Goal: Information Seeking & Learning: Learn about a topic

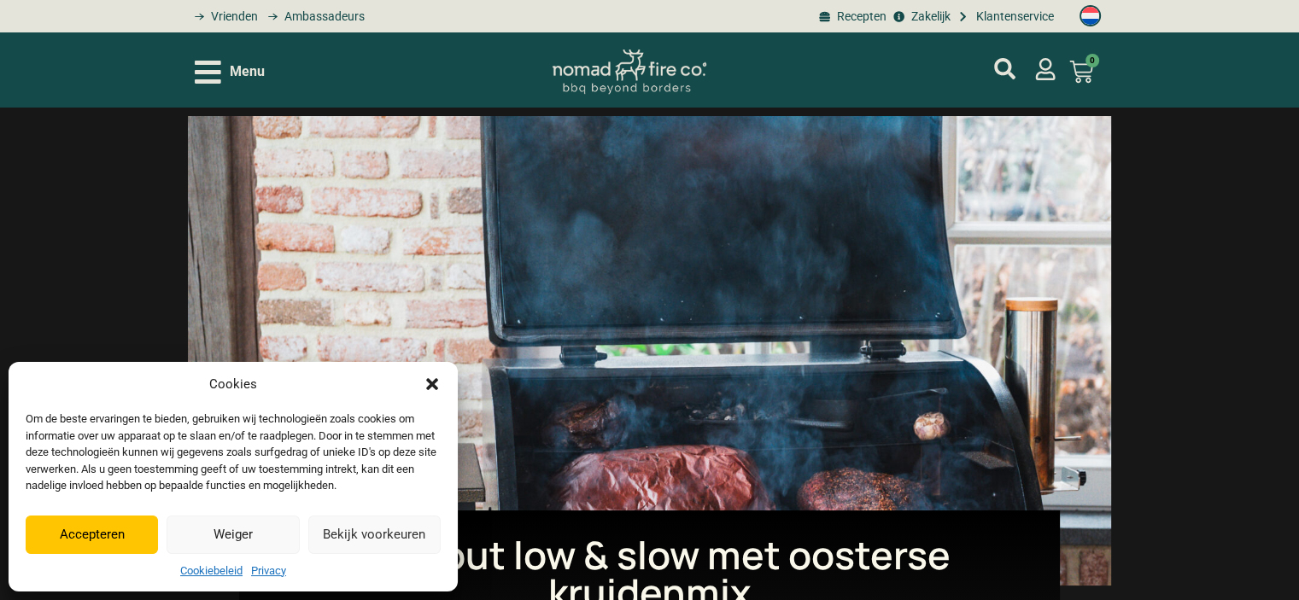
click at [225, 546] on button "Weiger" at bounding box center [233, 535] width 132 height 38
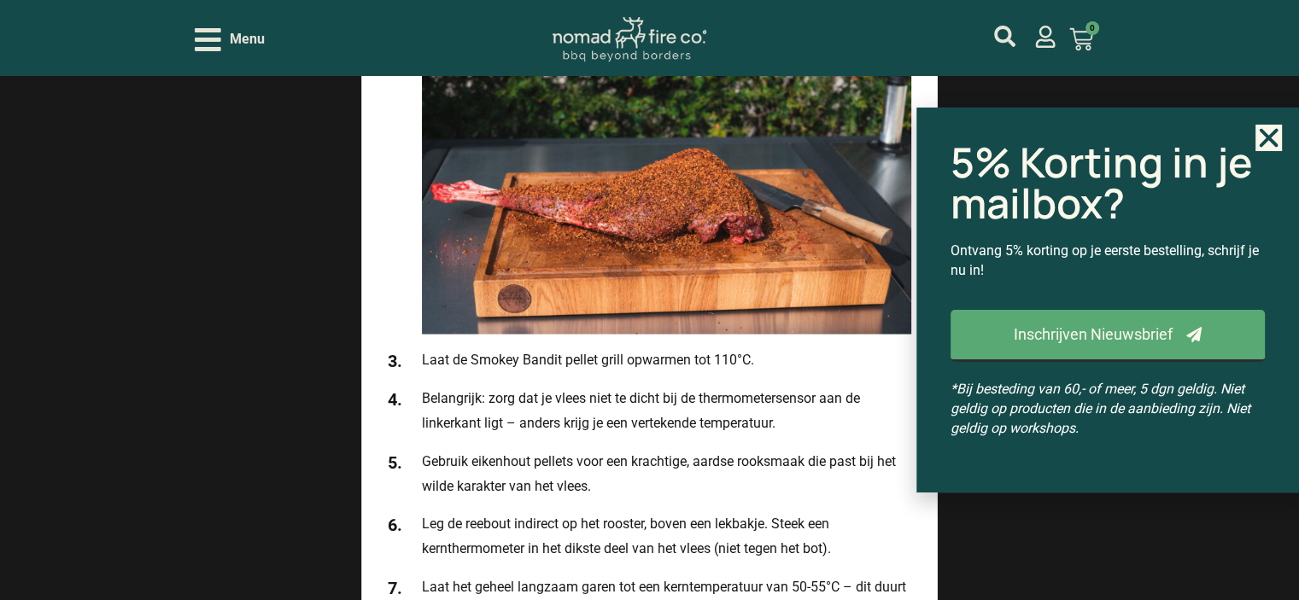
scroll to position [2993, 0]
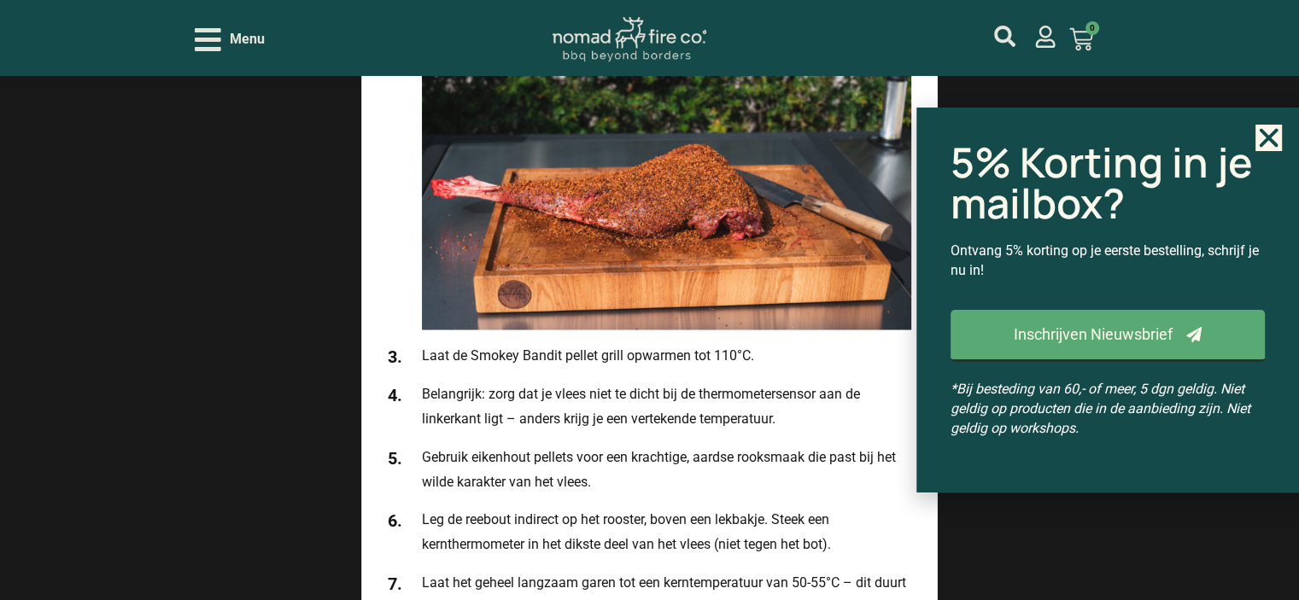
click at [1265, 148] on icon "Close" at bounding box center [1269, 138] width 26 height 26
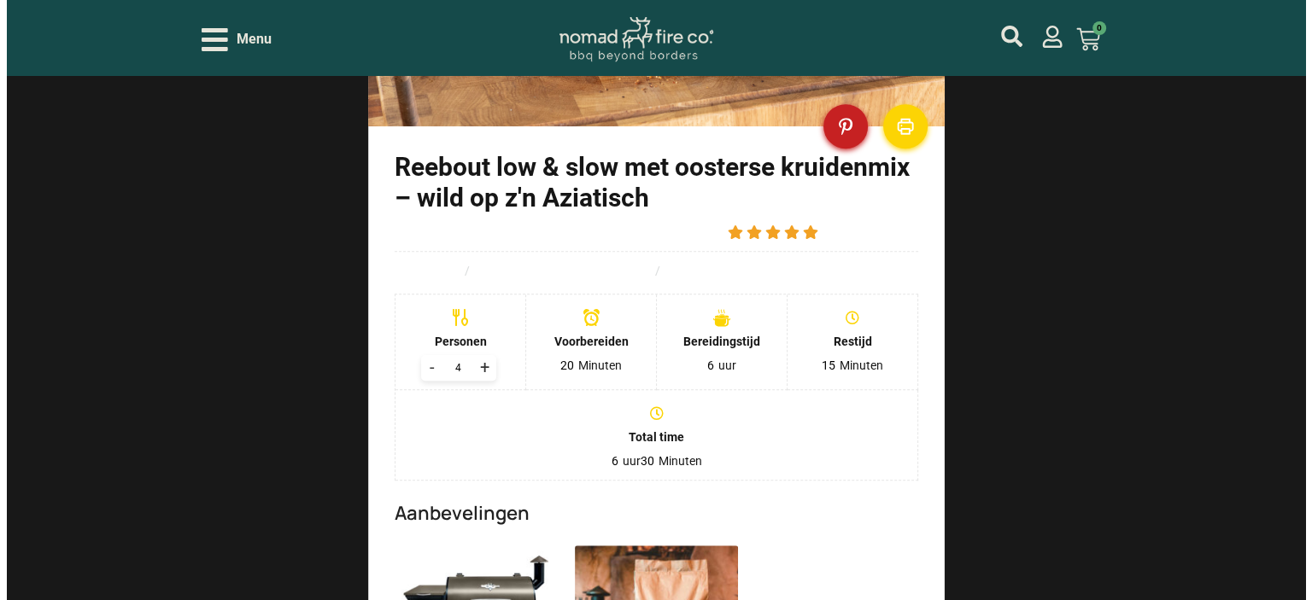
scroll to position [1216, 0]
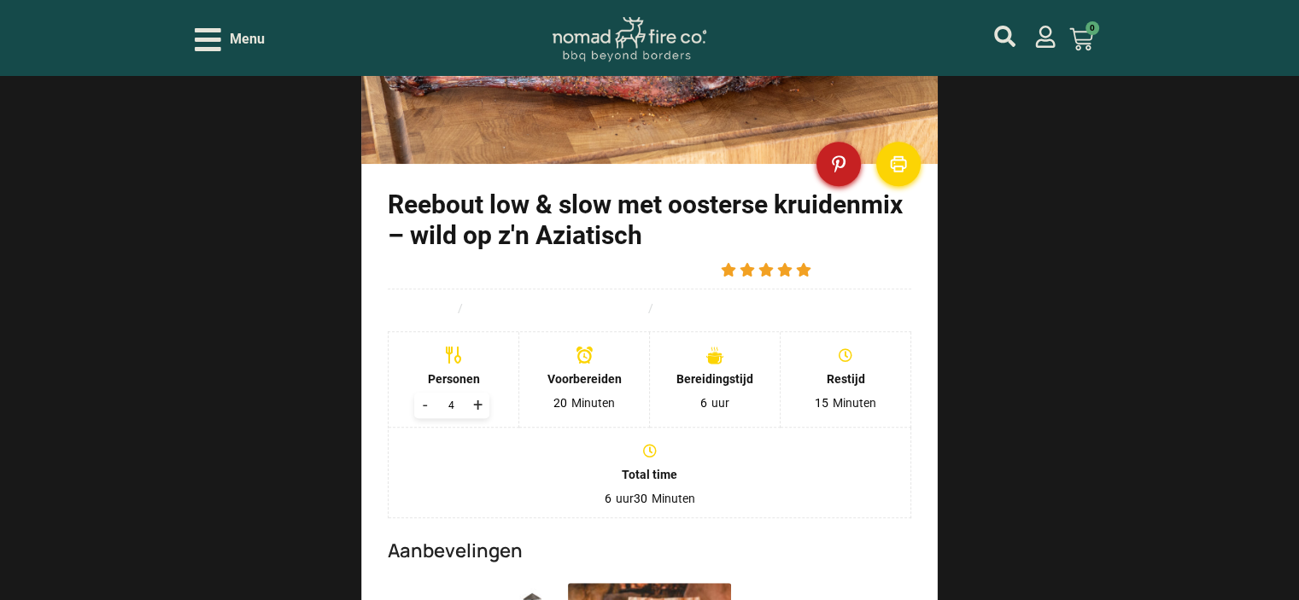
click at [238, 38] on span "Menu" at bounding box center [247, 39] width 35 height 21
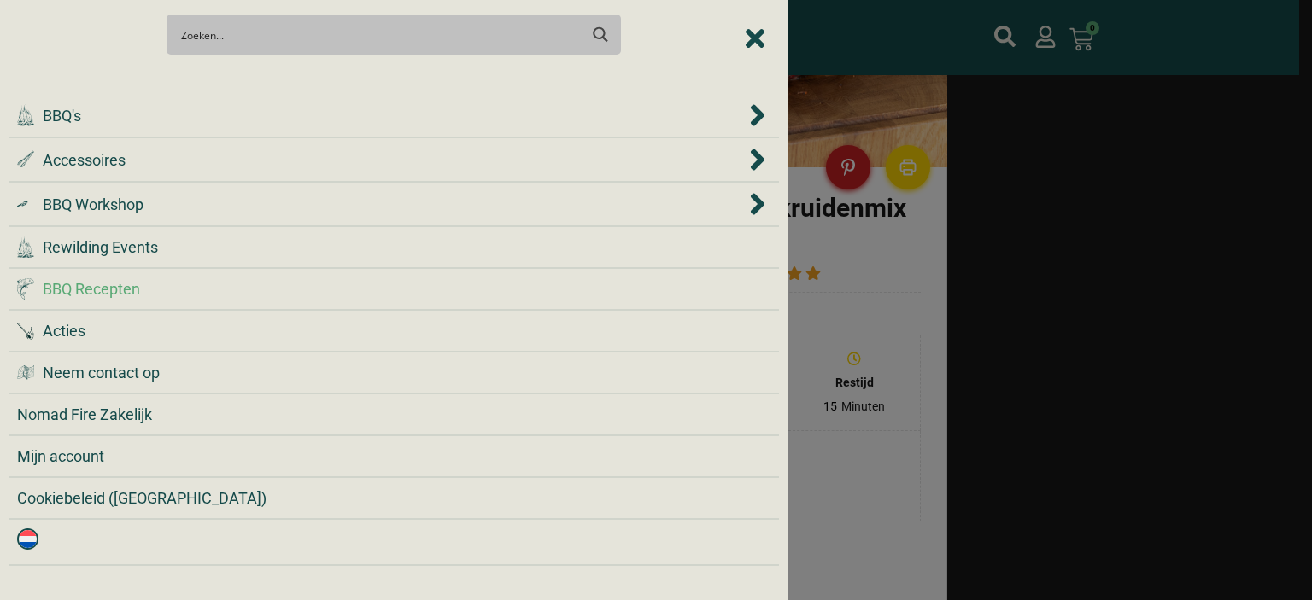
click at [123, 283] on span "BBQ Recepten" at bounding box center [91, 289] width 97 height 23
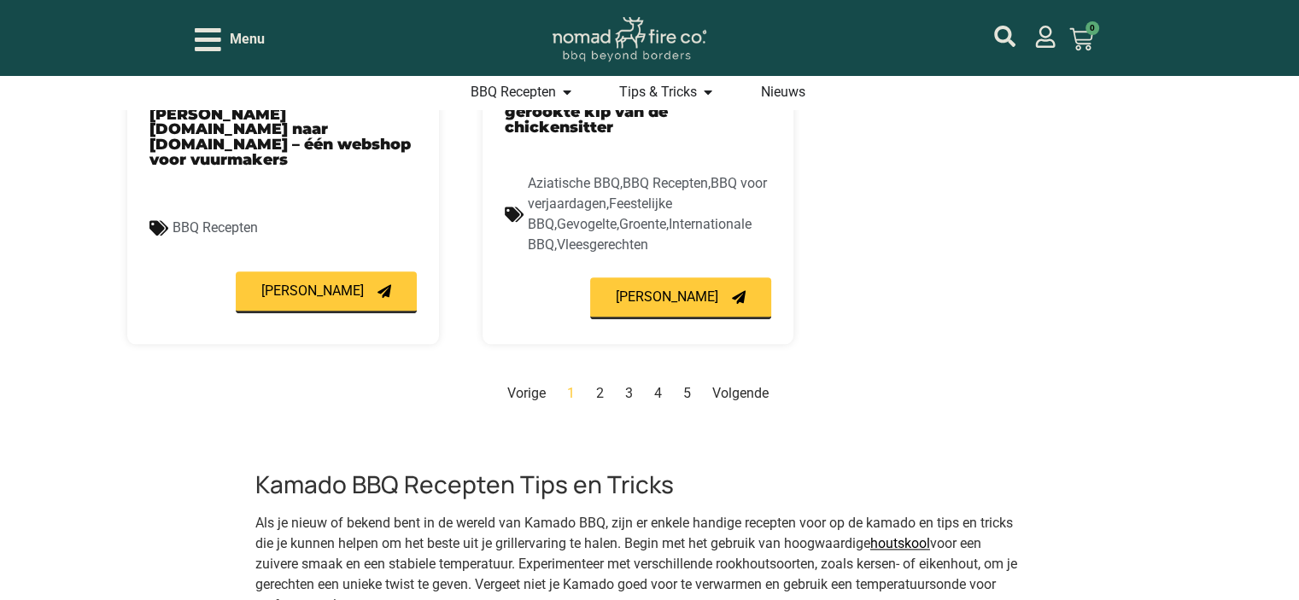
scroll to position [1975, 0]
click at [596, 385] on link "Pagina 2" at bounding box center [600, 393] width 8 height 16
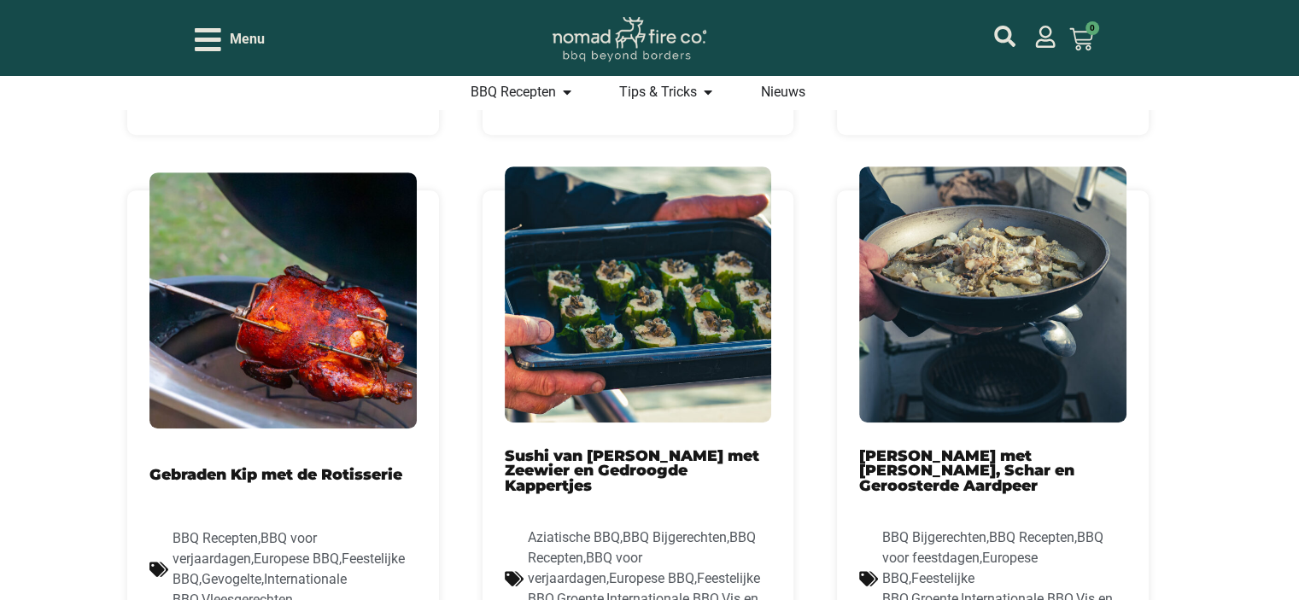
scroll to position [1045, 0]
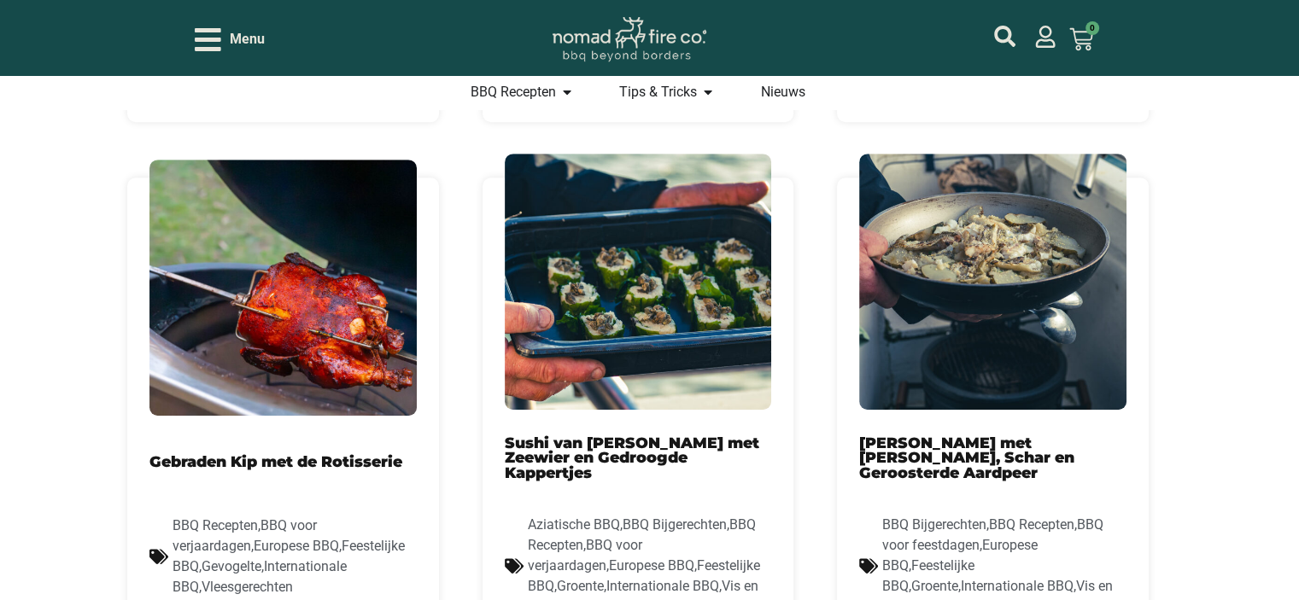
click at [632, 300] on img at bounding box center [638, 282] width 267 height 256
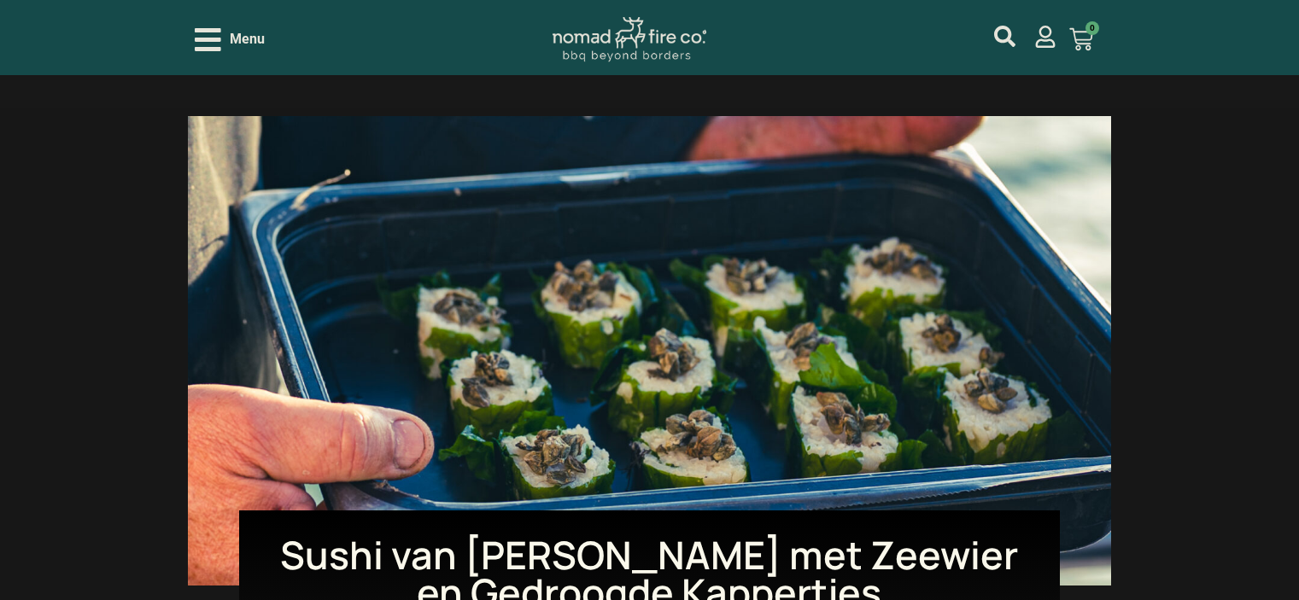
scroll to position [181, 0]
